Goal: Information Seeking & Learning: Find contact information

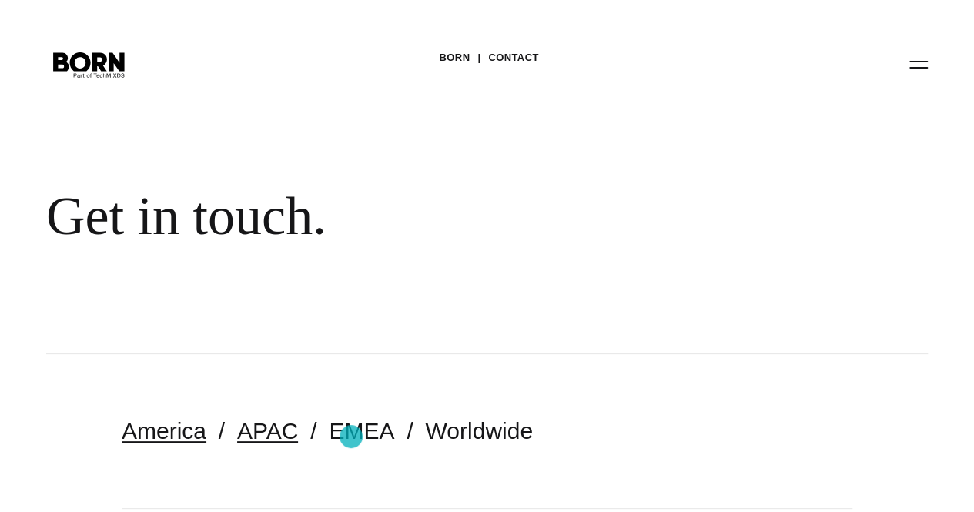
click at [298, 437] on link "APAC" at bounding box center [267, 430] width 61 height 25
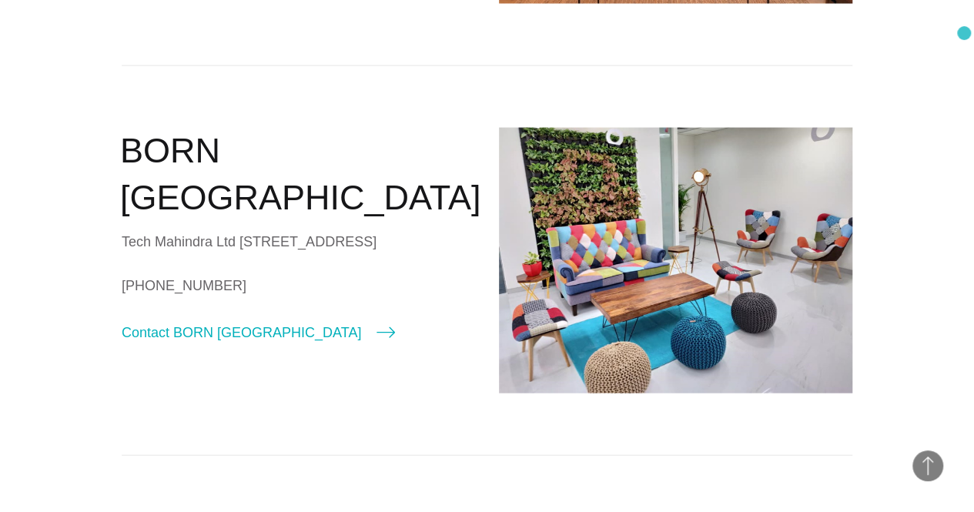
scroll to position [1648, 0]
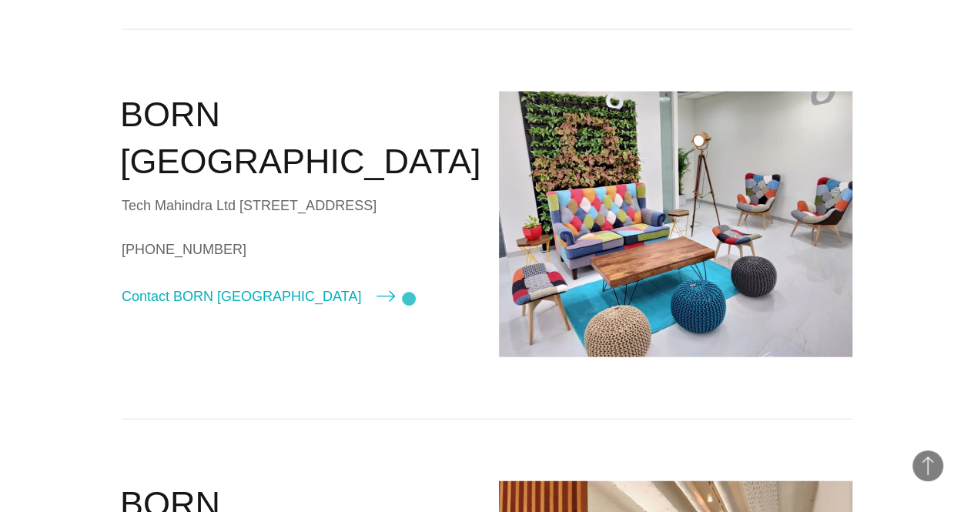
drag, startPoint x: 213, startPoint y: 288, endPoint x: 408, endPoint y: 299, distance: 195.9
click at [408, 217] on div "Tech Mahindra Ltd [STREET_ADDRESS]" at bounding box center [299, 205] width 354 height 23
click at [267, 217] on div "Tech Mahindra Ltd [STREET_ADDRESS]" at bounding box center [299, 205] width 354 height 23
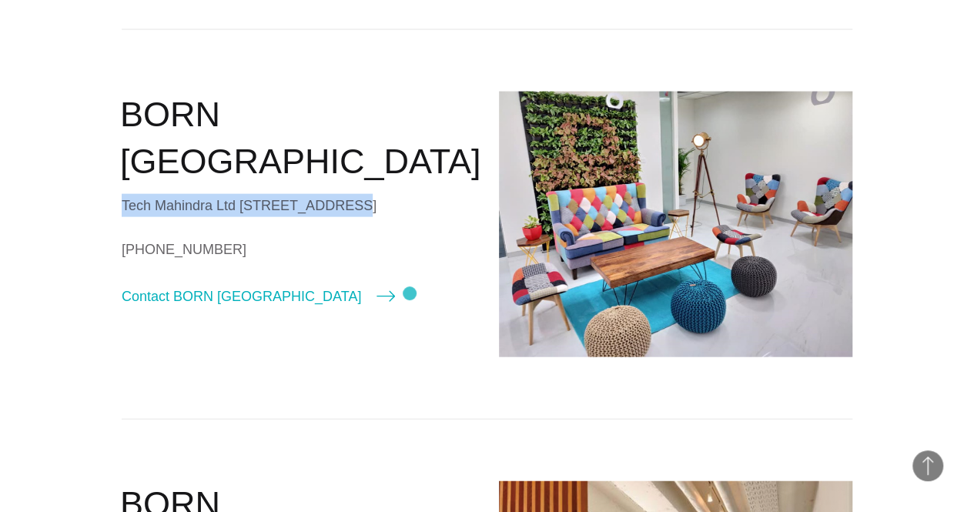
drag, startPoint x: 210, startPoint y: 284, endPoint x: 410, endPoint y: 294, distance: 200.5
click at [410, 217] on div "Tech Mahindra Ltd [STREET_ADDRESS]" at bounding box center [299, 205] width 354 height 23
copy div "Tech Mahindra Ltd Plot No.45 – 47"
drag, startPoint x: 349, startPoint y: 312, endPoint x: 207, endPoint y: 312, distance: 141.7
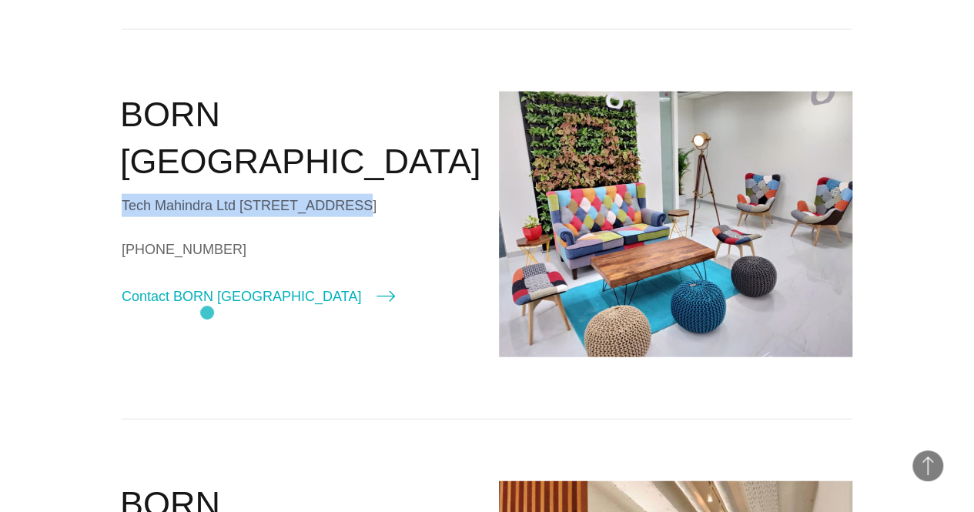
copy div "[GEOGRAPHIC_DATA],"
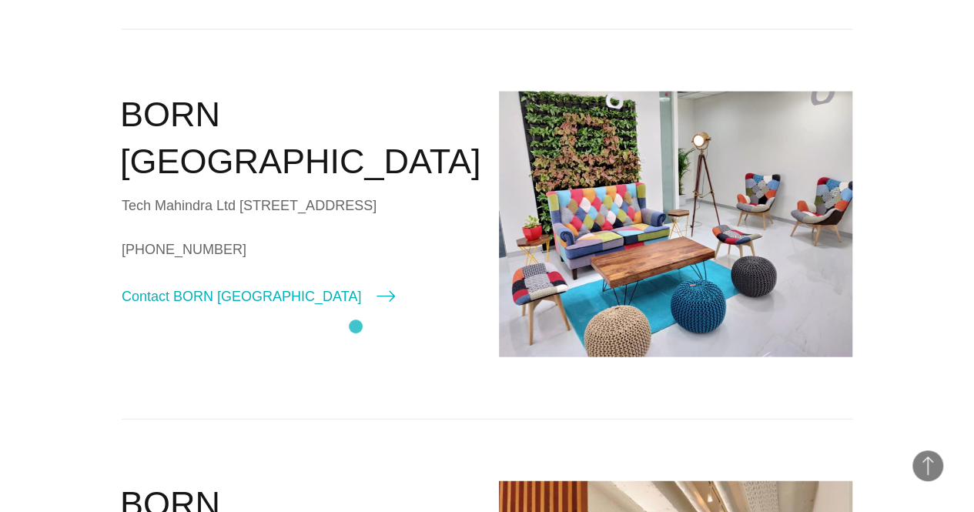
click at [355, 217] on div "Tech Mahindra Ltd [STREET_ADDRESS]" at bounding box center [299, 205] width 354 height 23
drag, startPoint x: 334, startPoint y: 335, endPoint x: 207, endPoint y: 329, distance: 126.5
copy div "Phase – II, Electronic City"
drag, startPoint x: 216, startPoint y: 354, endPoint x: 430, endPoint y: 360, distance: 214.2
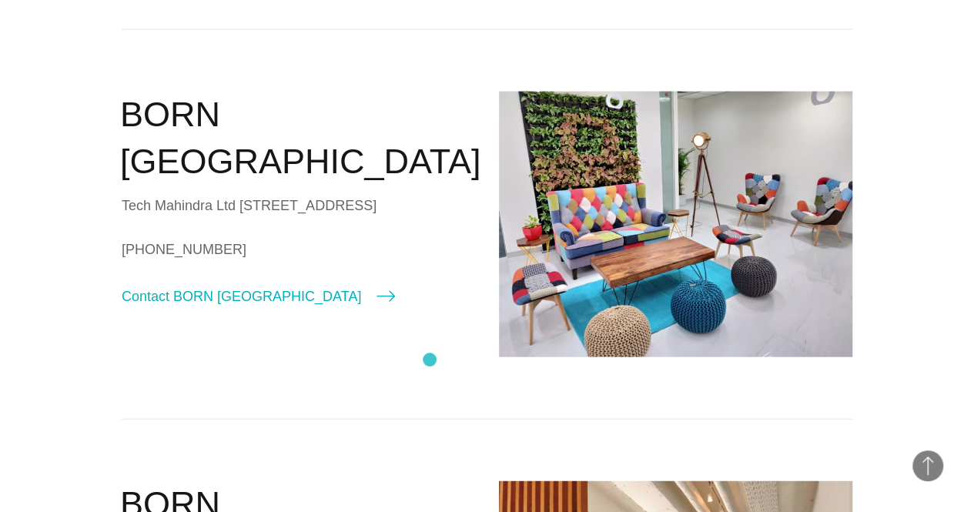
click at [430, 217] on div "Tech Mahindra Ltd [STREET_ADDRESS]" at bounding box center [299, 205] width 354 height 23
copy div "[GEOGRAPHIC_DATA] – 560100 ([GEOGRAPHIC_DATA]) [GEOGRAPHIC_DATA]"
